Goal: Information Seeking & Learning: Learn about a topic

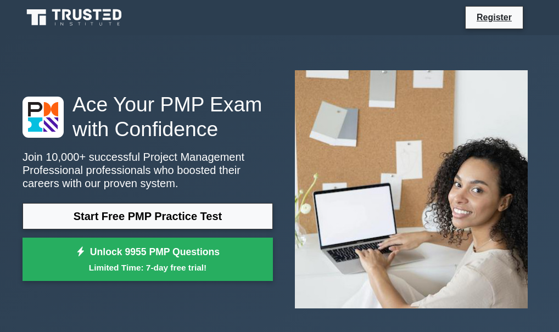
click at [176, 212] on link "Start Free PMP Practice Test" at bounding box center [148, 216] width 251 height 26
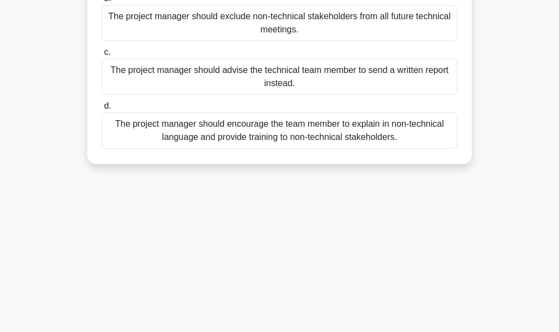
scroll to position [41, 0]
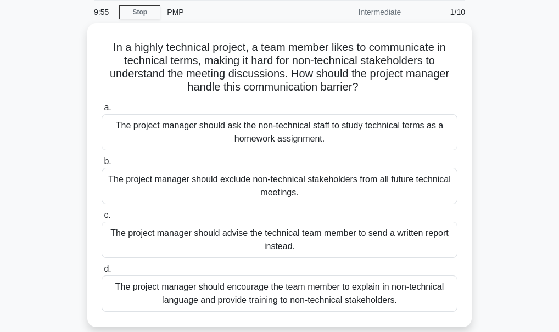
click at [243, 139] on div "The project manager should ask the non-technical staff to study technical terms…" at bounding box center [280, 132] width 356 height 36
click at [102, 112] on input "a. The project manager should ask the non-technical staff to study technical te…" at bounding box center [102, 107] width 0 height 7
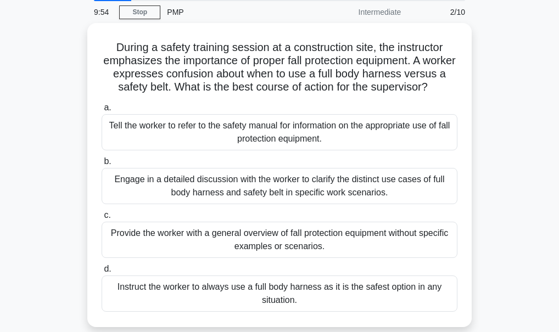
scroll to position [0, 0]
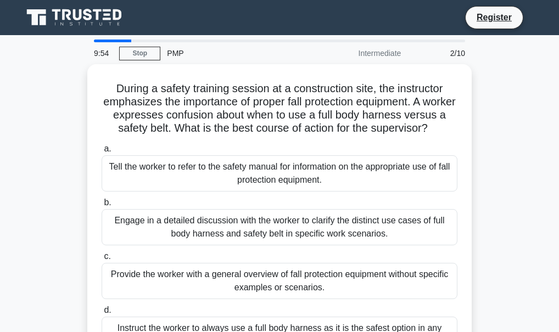
click at [241, 136] on h5 "During a safety training session at a construction site, the instructor emphasi…" at bounding box center [280, 109] width 358 height 54
click at [462, 84] on div "During a safety training session at a construction site, the instructor emphasi…" at bounding box center [280, 217] width 376 height 296
click at [454, 53] on div "2/10" at bounding box center [440, 53] width 64 height 22
drag, startPoint x: 454, startPoint y: 53, endPoint x: 497, endPoint y: 103, distance: 65.8
click at [497, 103] on div "During a safety training session at a construction site, the instructor emphasi…" at bounding box center [280, 223] width 528 height 318
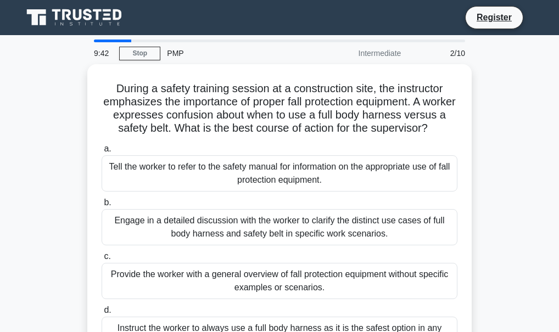
click at [133, 51] on link "Stop" at bounding box center [139, 54] width 41 height 14
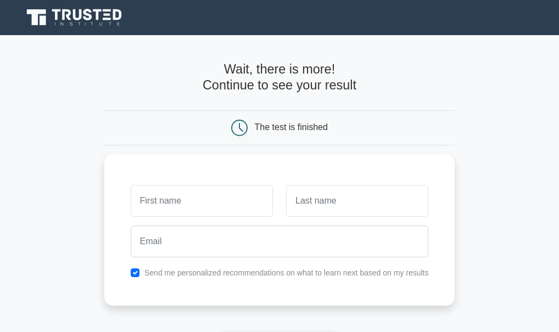
click at [383, 113] on div "The test is finished" at bounding box center [279, 127] width 351 height 35
click at [396, 86] on h4 "Wait, there is more! Continue to see your result" at bounding box center [279, 77] width 351 height 31
